Goal: Task Accomplishment & Management: Manage account settings

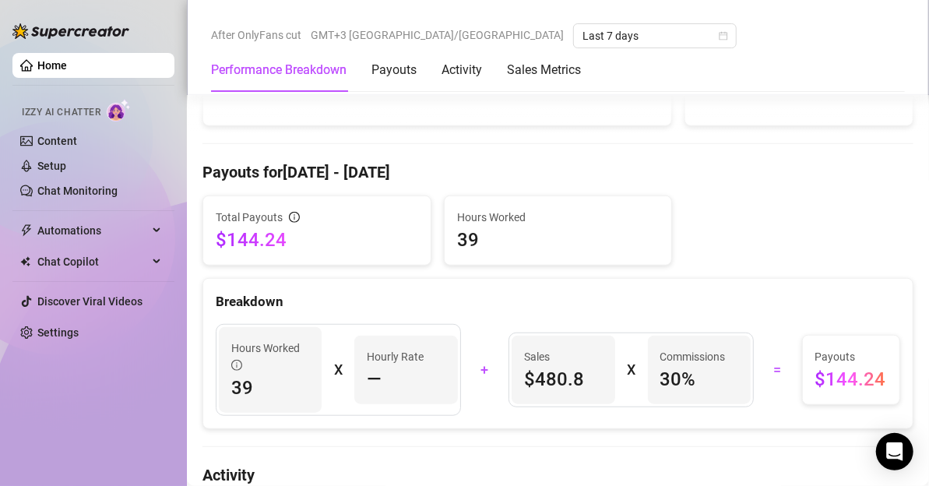
scroll to position [428, 0]
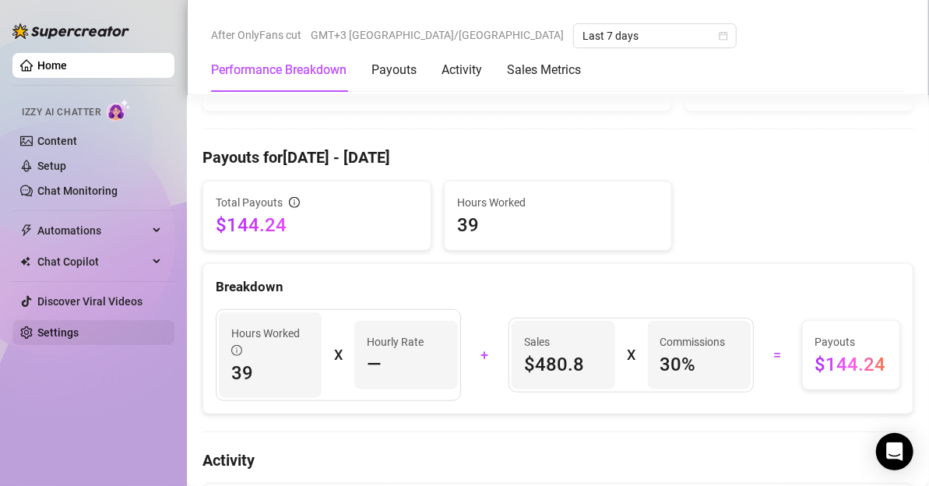
click at [79, 326] on link "Settings" at bounding box center [57, 332] width 41 height 12
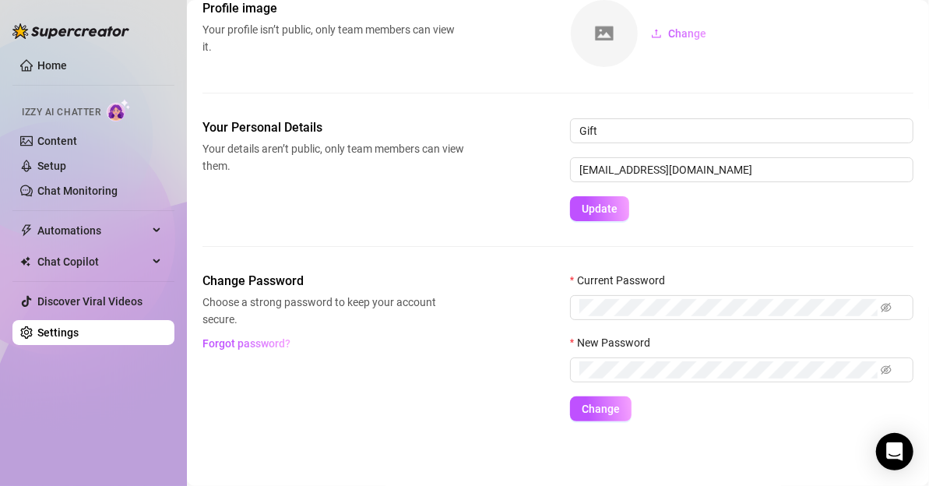
click at [79, 326] on link "Settings" at bounding box center [57, 332] width 41 height 12
